Goal: Information Seeking & Learning: Find specific page/section

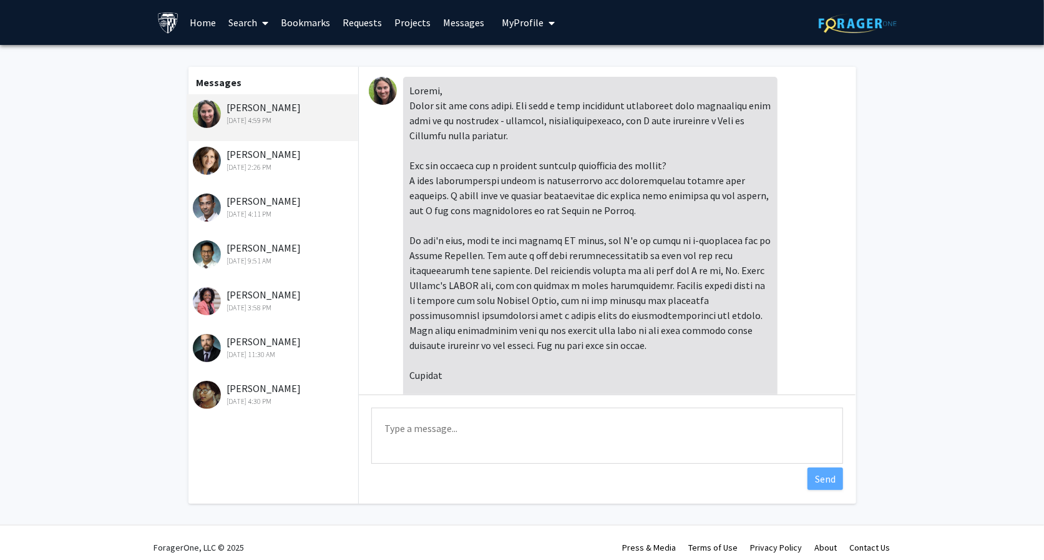
click at [382, 97] on img at bounding box center [383, 91] width 28 height 28
click at [209, 115] on img at bounding box center [207, 114] width 28 height 28
click at [261, 27] on span at bounding box center [262, 23] width 11 height 44
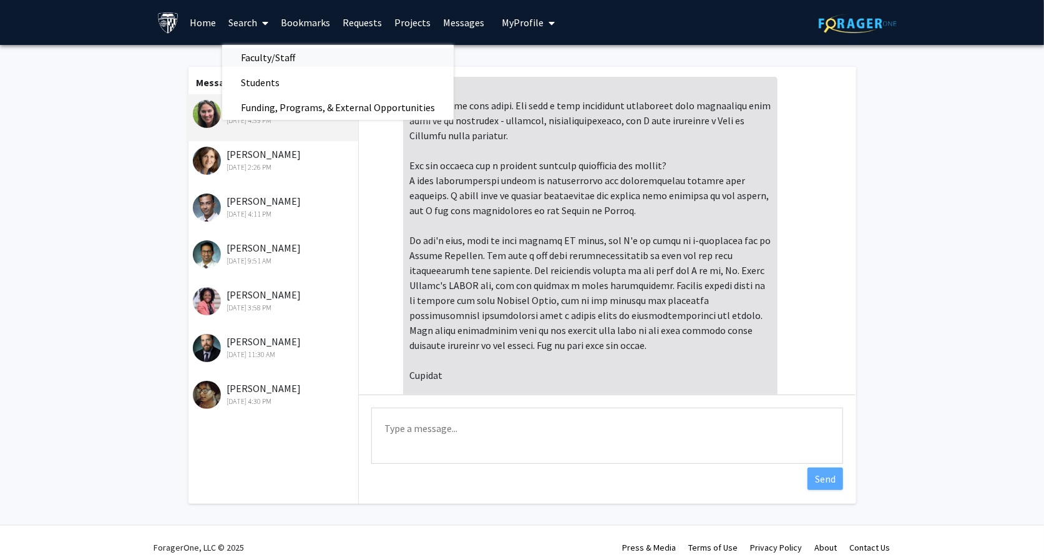
click at [278, 60] on span "Faculty/Staff" at bounding box center [268, 57] width 92 height 25
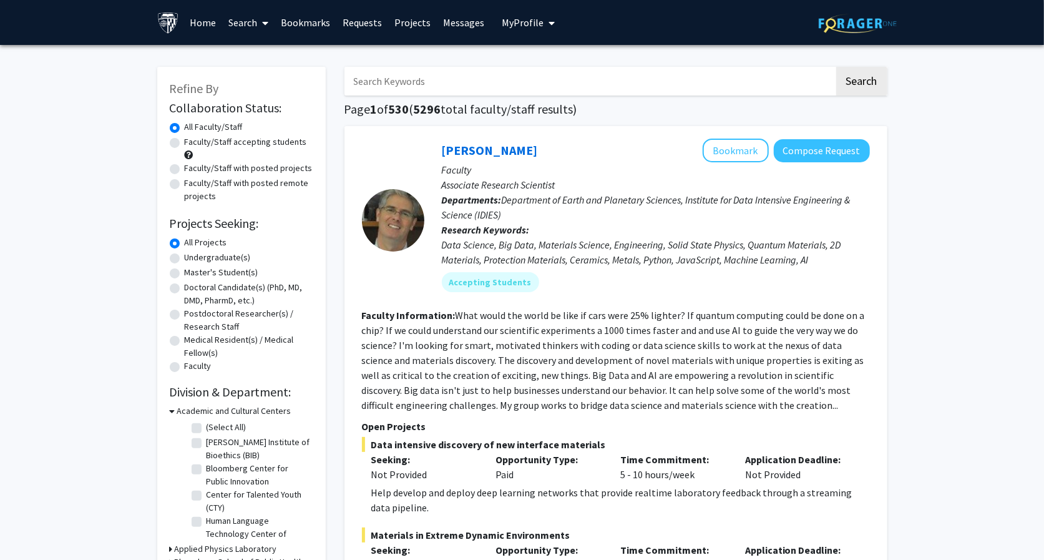
click at [391, 85] on input "Search Keywords" at bounding box center [589, 81] width 490 height 29
type input "[PERSON_NAME]"
click at [836, 67] on button "Search" at bounding box center [861, 81] width 51 height 29
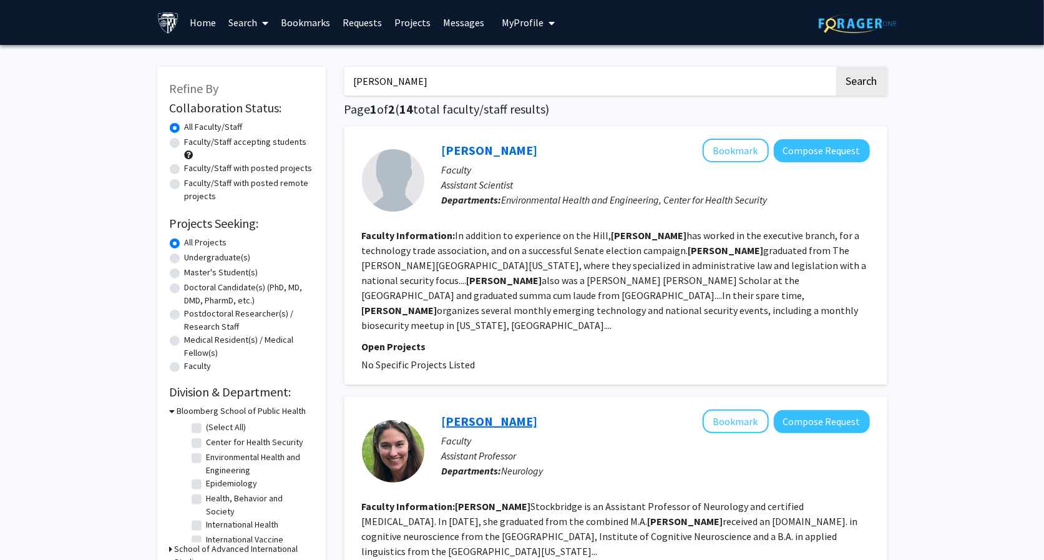
click at [499, 413] on link "[PERSON_NAME]" at bounding box center [490, 421] width 96 height 16
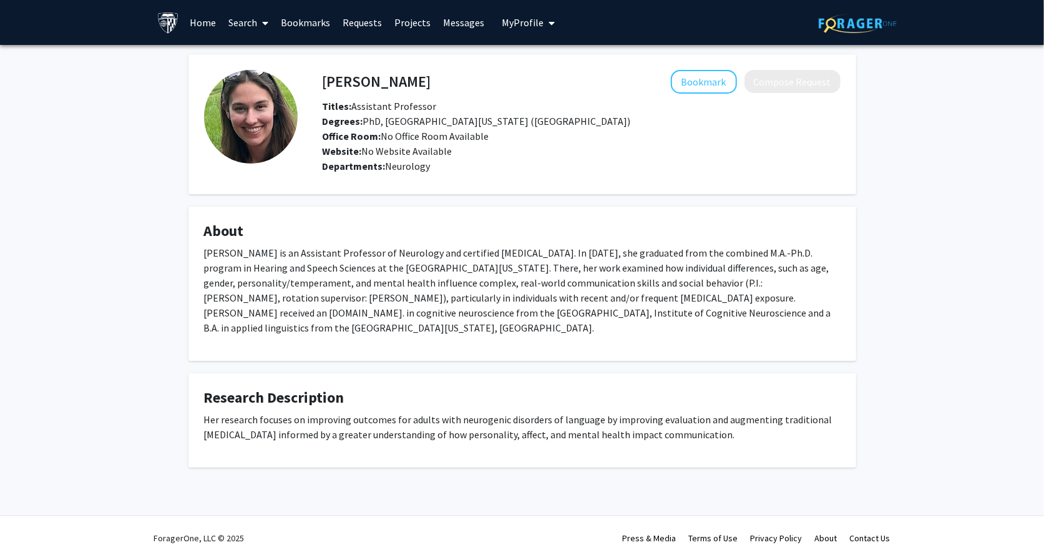
click at [231, 27] on link "Search" at bounding box center [248, 23] width 52 height 44
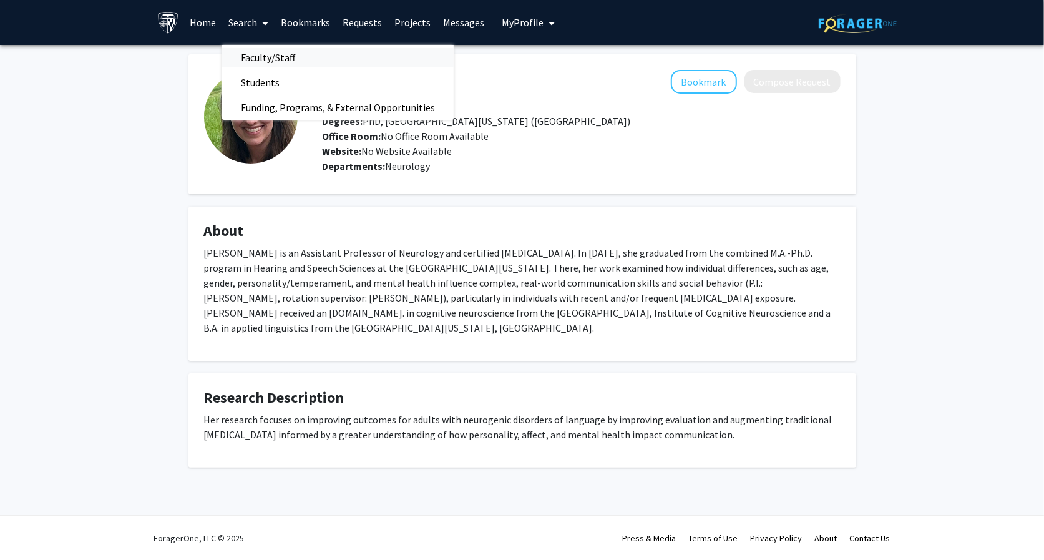
click at [275, 62] on span "Faculty/Staff" at bounding box center [268, 57] width 92 height 25
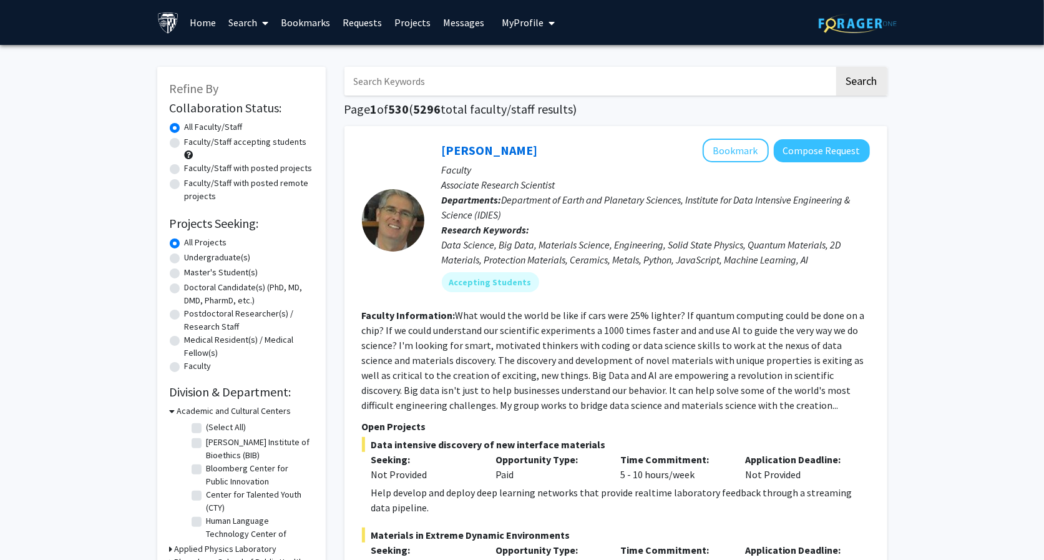
click at [398, 93] on input "Search Keywords" at bounding box center [589, 81] width 490 height 29
type input "andreia"
click at [836, 67] on button "Search" at bounding box center [861, 81] width 51 height 29
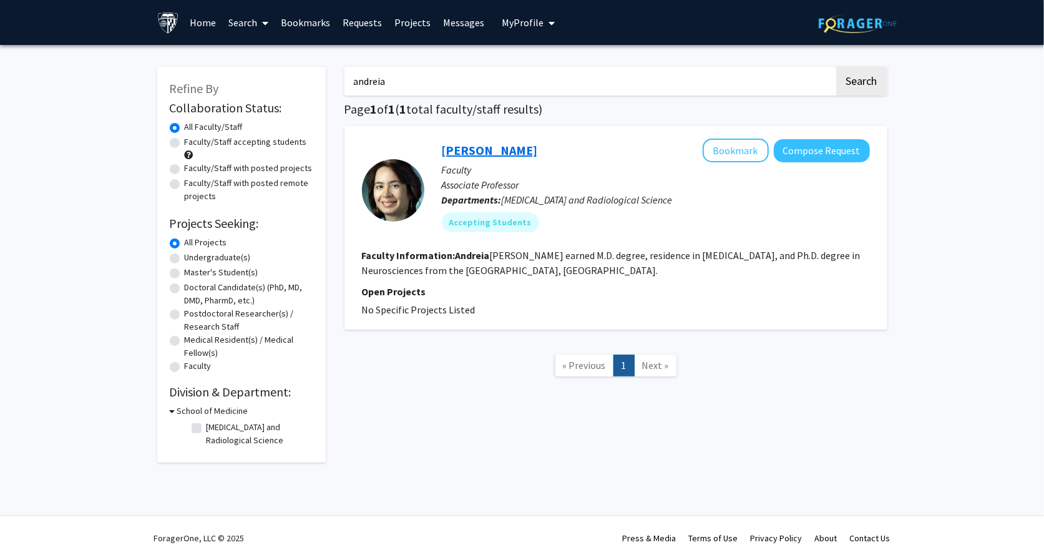
click at [452, 149] on link "[PERSON_NAME]" at bounding box center [490, 150] width 96 height 16
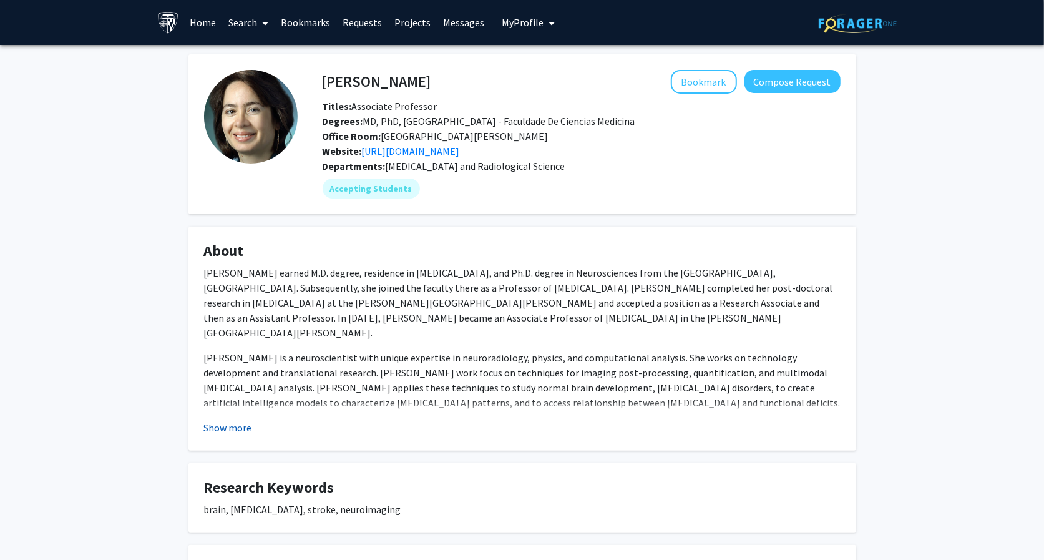
click at [224, 431] on button "Show more" at bounding box center [228, 427] width 48 height 15
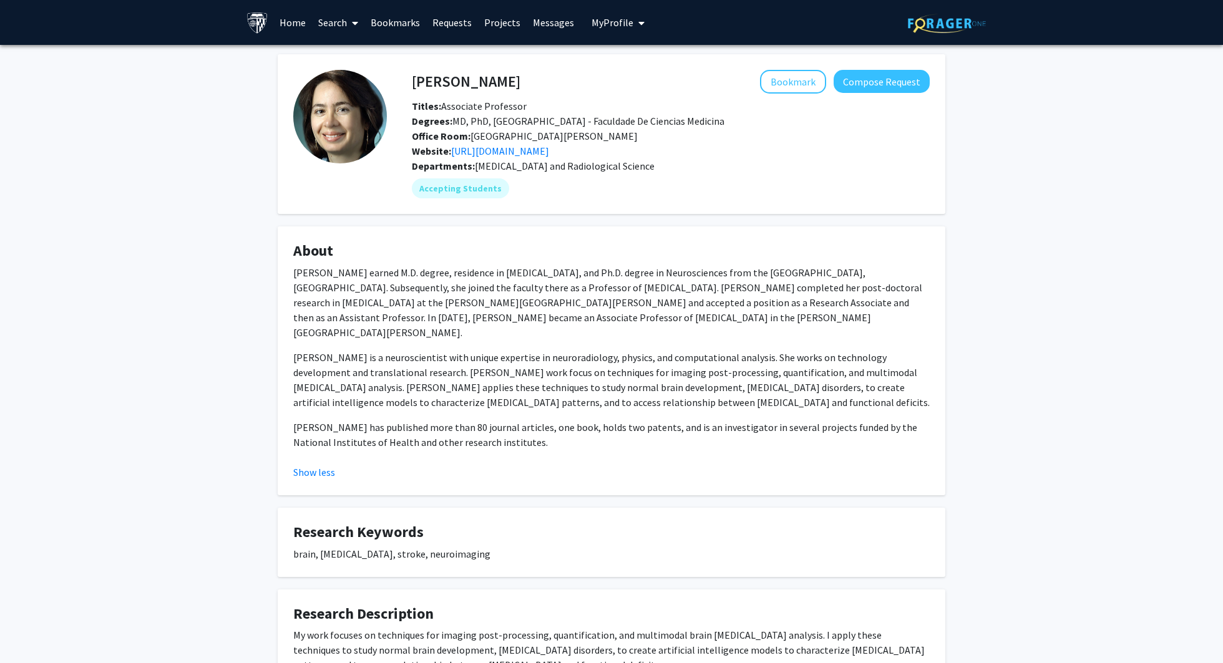
click at [341, 29] on link "Search" at bounding box center [338, 23] width 52 height 44
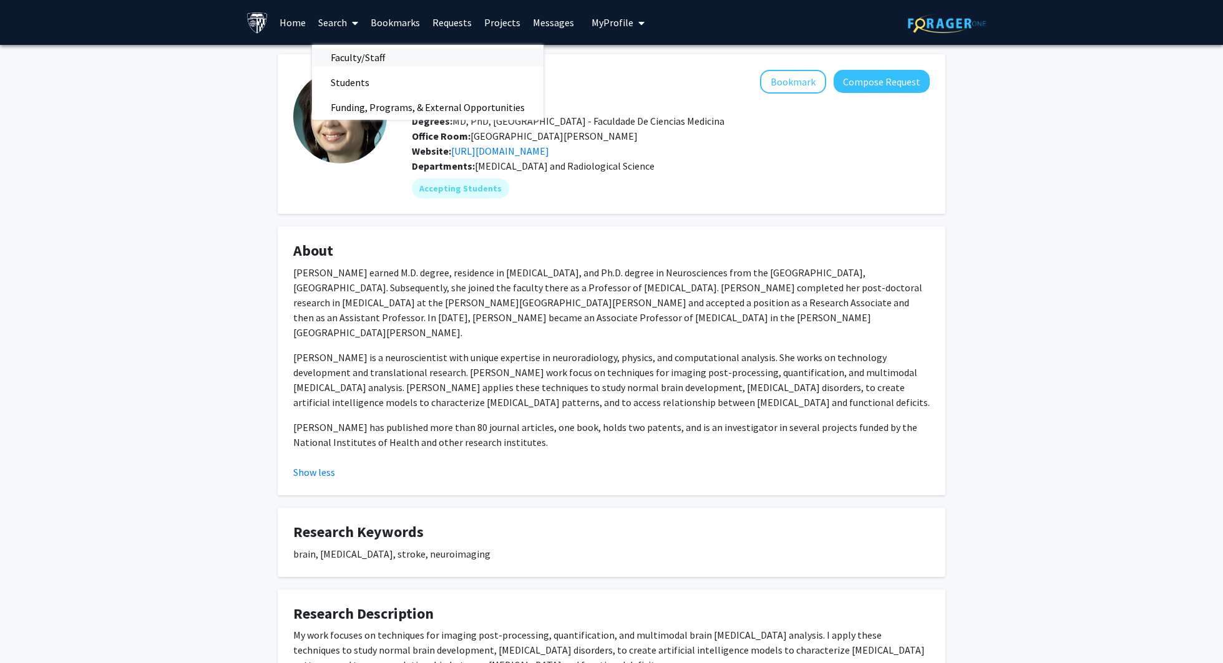
click at [349, 65] on span "Faculty/Staff" at bounding box center [358, 57] width 92 height 25
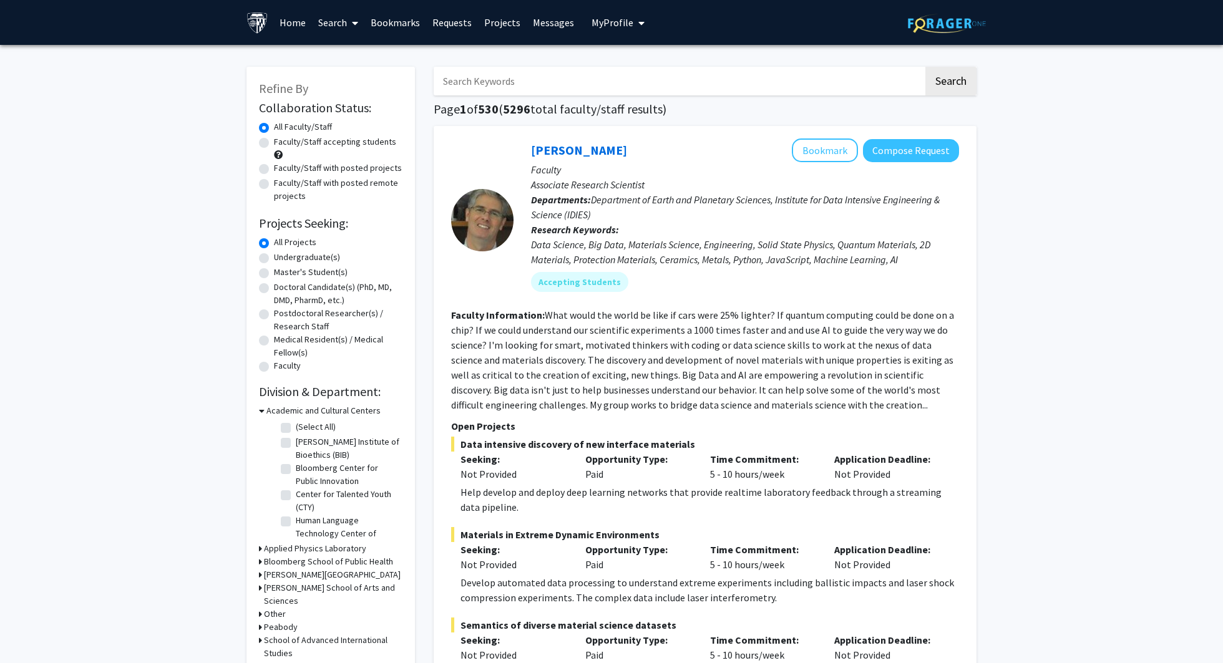
click at [482, 113] on h1 "Page 1 of 530 ( 5296 total faculty/staff results)" at bounding box center [705, 109] width 543 height 15
click at [479, 82] on input "Search Keywords" at bounding box center [679, 81] width 490 height 29
click at [926, 67] on button "Search" at bounding box center [951, 81] width 51 height 29
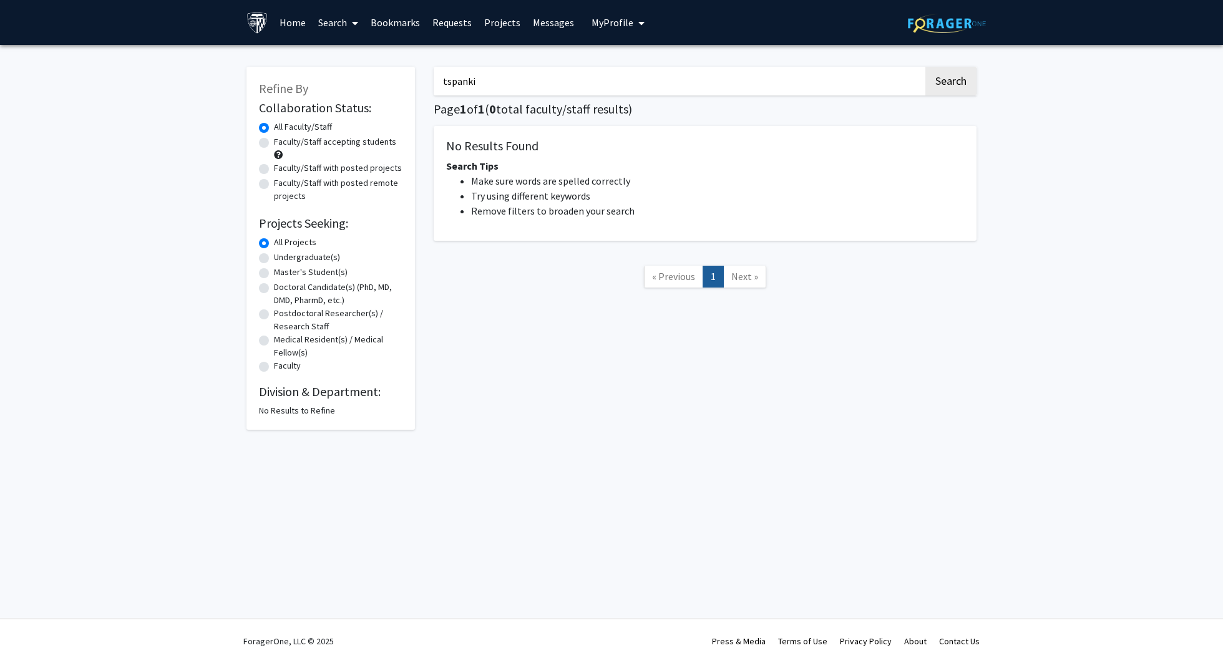
click at [479, 82] on input "tspanki" at bounding box center [679, 81] width 490 height 29
type input "ts"
click at [926, 67] on button "Search" at bounding box center [951, 81] width 51 height 29
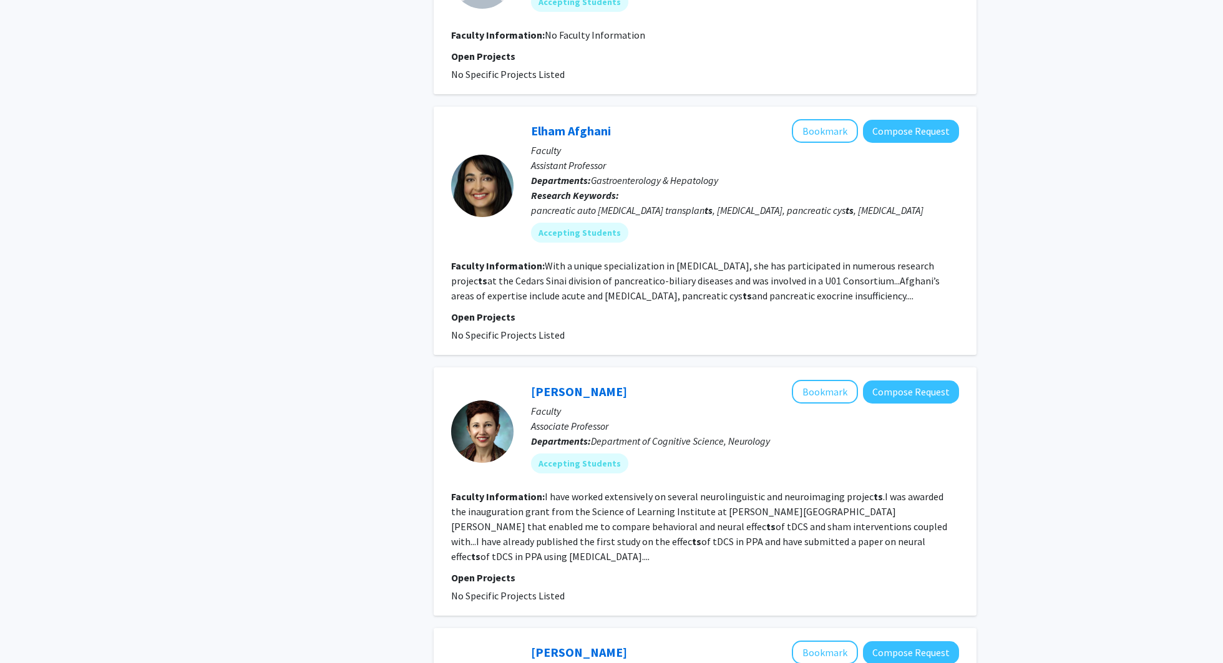
scroll to position [1971, 0]
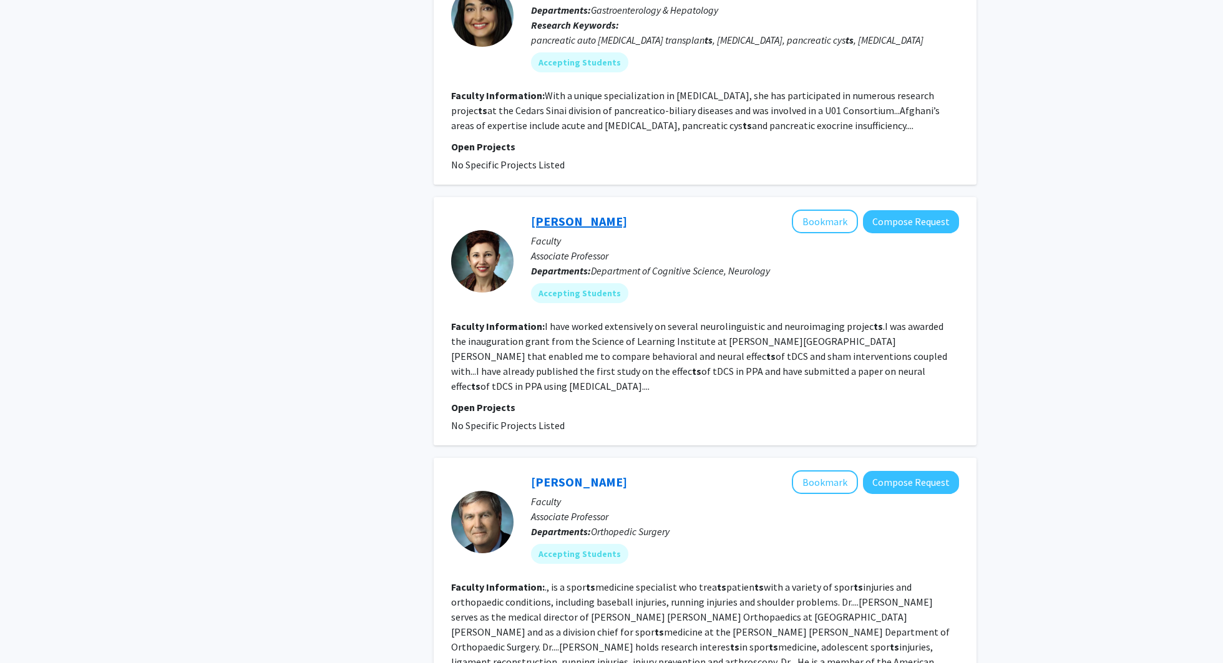
click at [577, 213] on link "[PERSON_NAME]" at bounding box center [579, 221] width 96 height 16
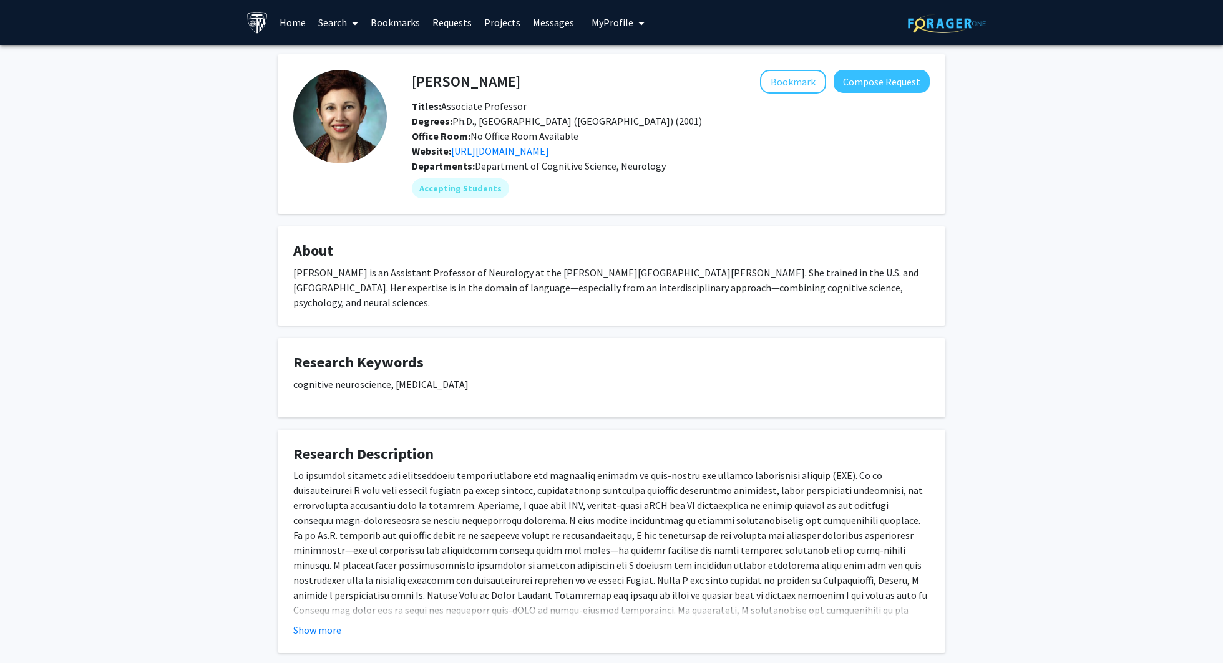
scroll to position [54, 0]
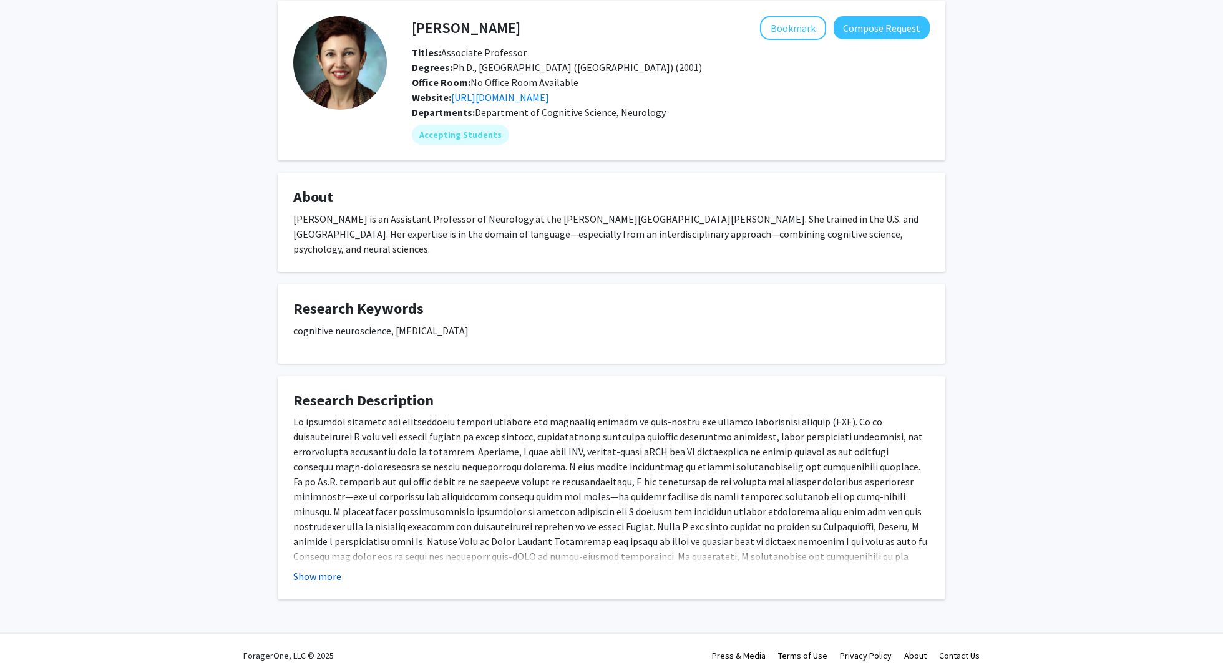
click at [326, 559] on button "Show more" at bounding box center [317, 576] width 48 height 15
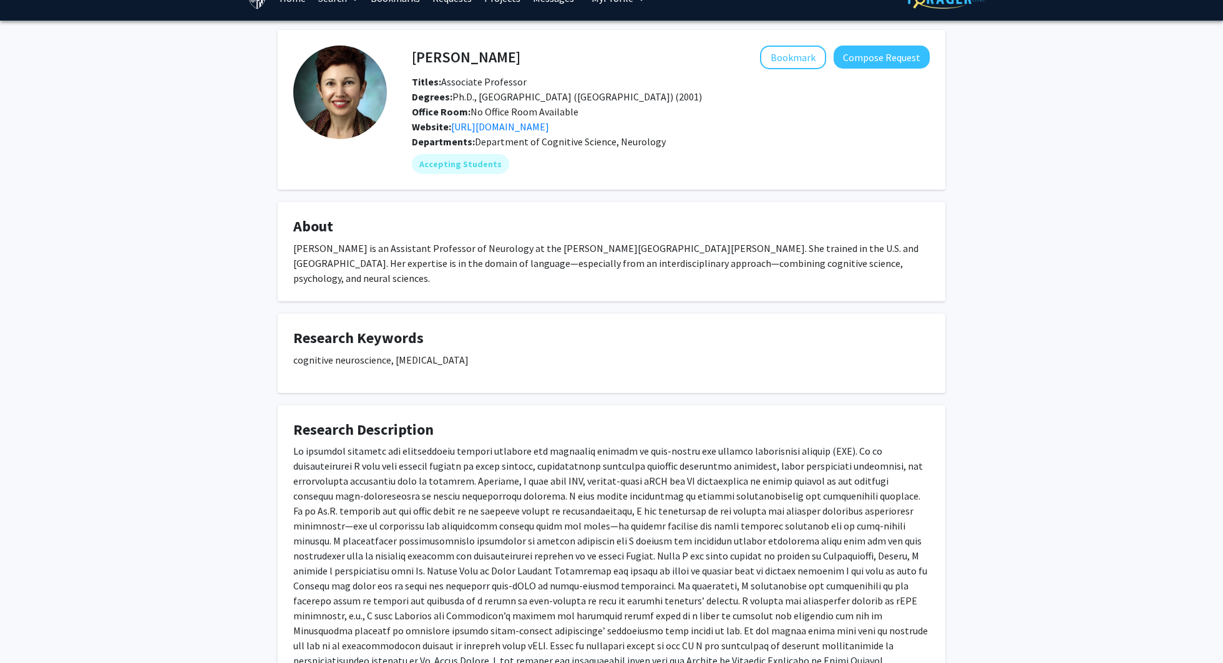
scroll to position [20, 0]
